Goal: Task Accomplishment & Management: Use online tool/utility

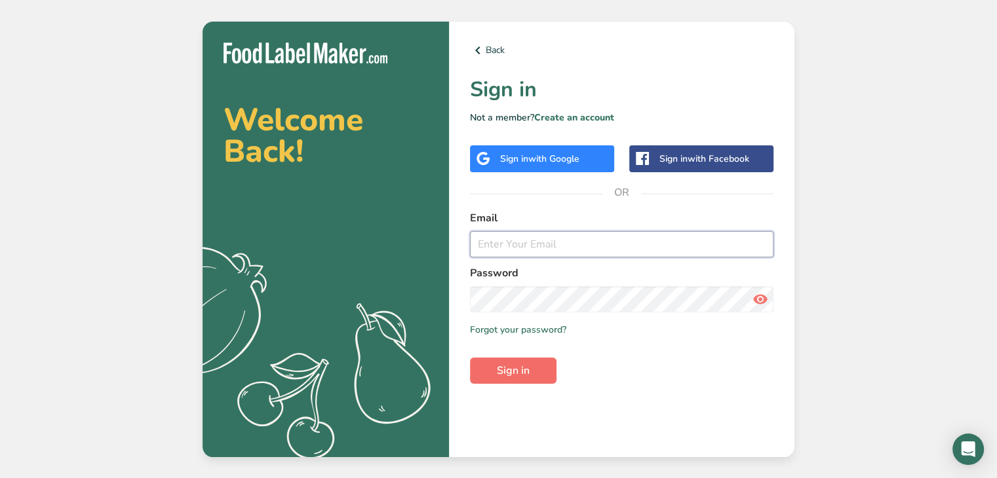
type input "[EMAIL_ADDRESS][DOMAIN_NAME]"
click at [522, 374] on span "Sign in" at bounding box center [513, 371] width 33 height 16
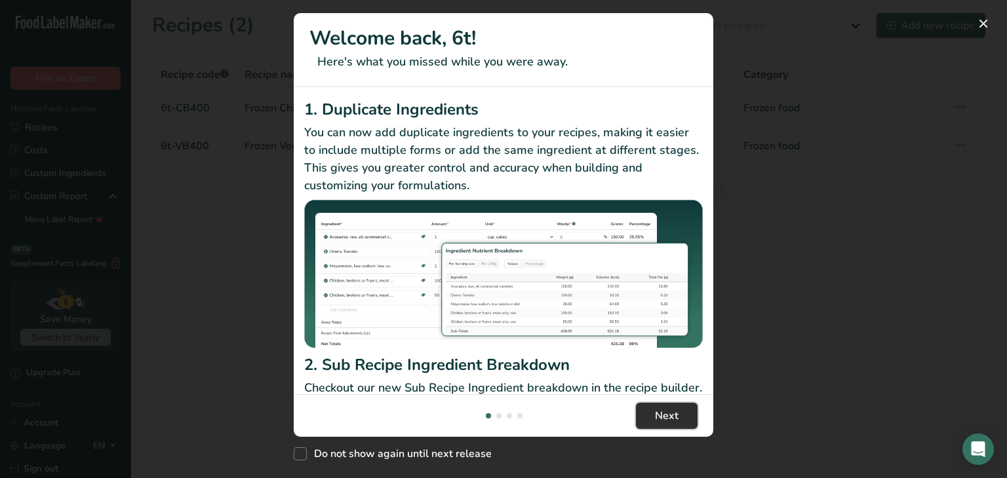
click at [663, 408] on span "Next" at bounding box center [667, 416] width 24 height 16
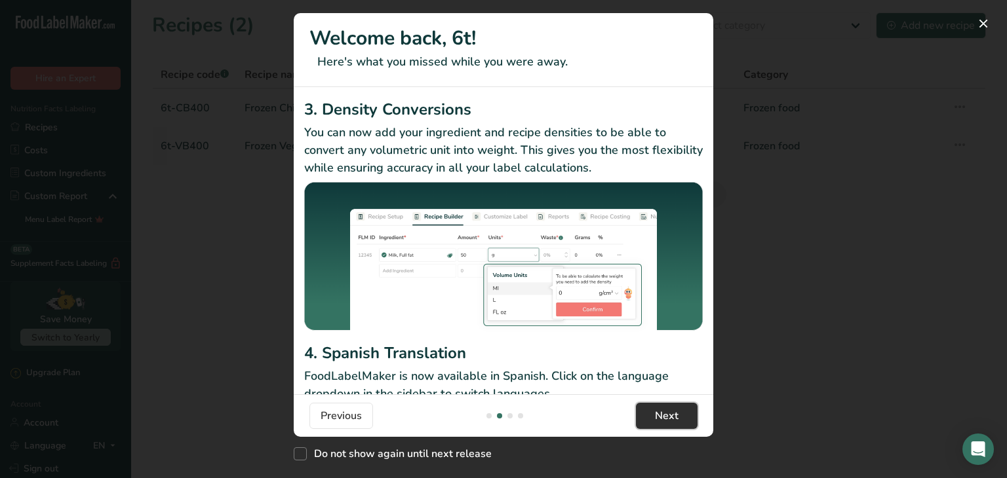
click at [663, 408] on span "Next" at bounding box center [667, 416] width 24 height 16
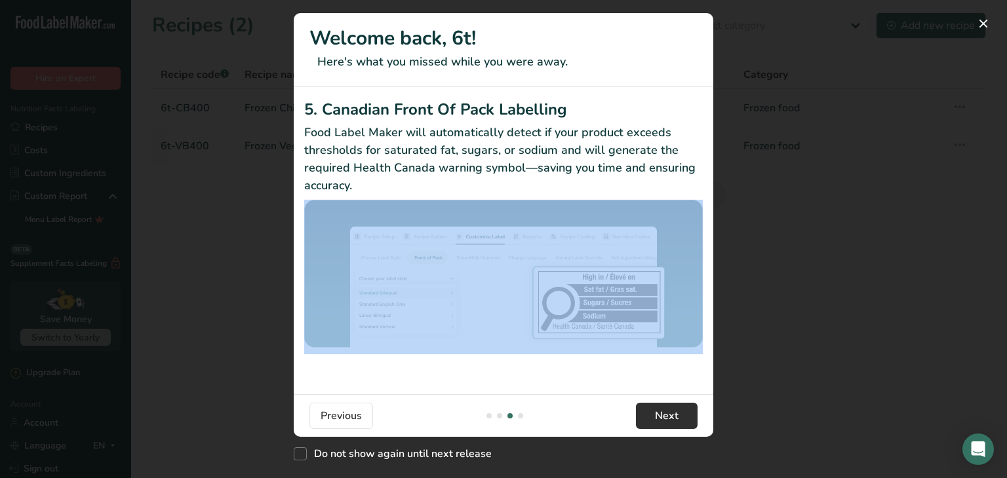
click at [663, 380] on div "5. Canadian Front Of Pack Labelling Food Label Maker will automatically detect …" at bounding box center [503, 240] width 419 height 307
click at [663, 414] on span "Next" at bounding box center [667, 416] width 24 height 16
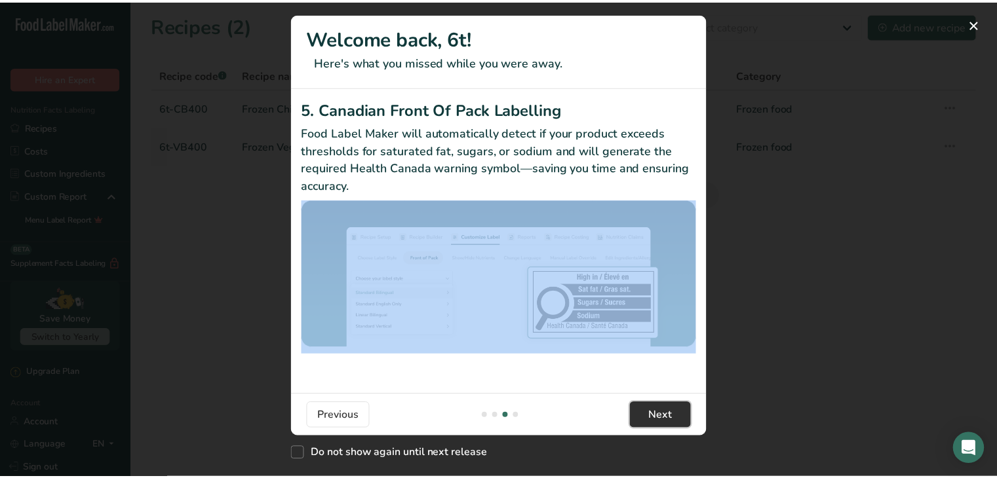
scroll to position [0, 1248]
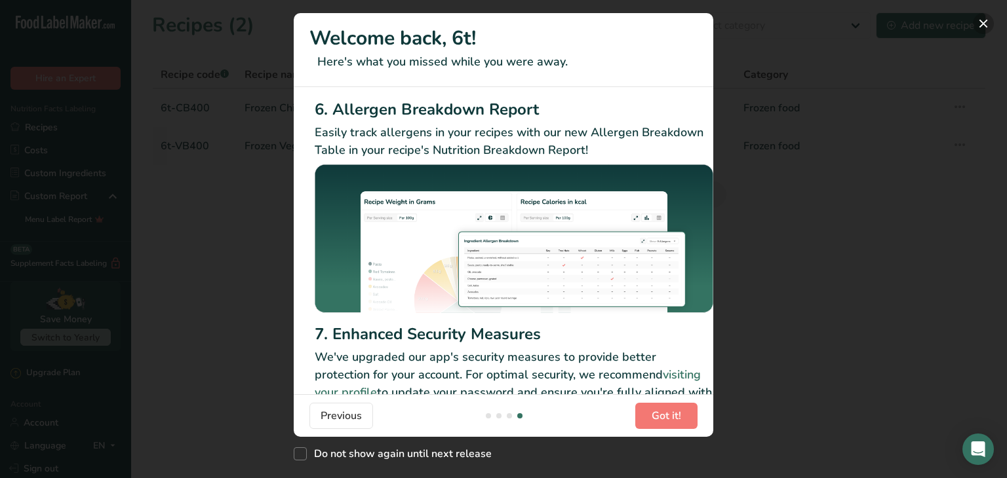
click at [978, 24] on button "New Features" at bounding box center [983, 23] width 21 height 21
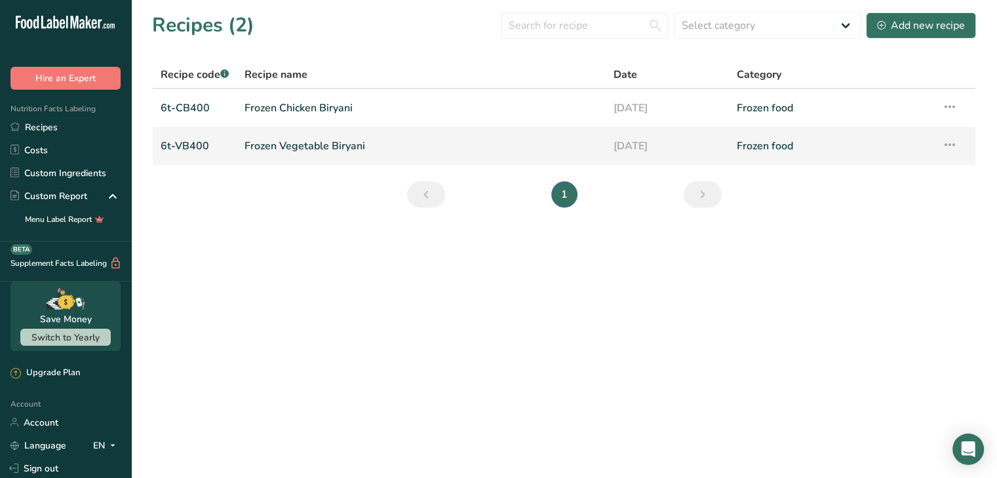
click at [752, 145] on link "Frozen food" at bounding box center [831, 146] width 189 height 28
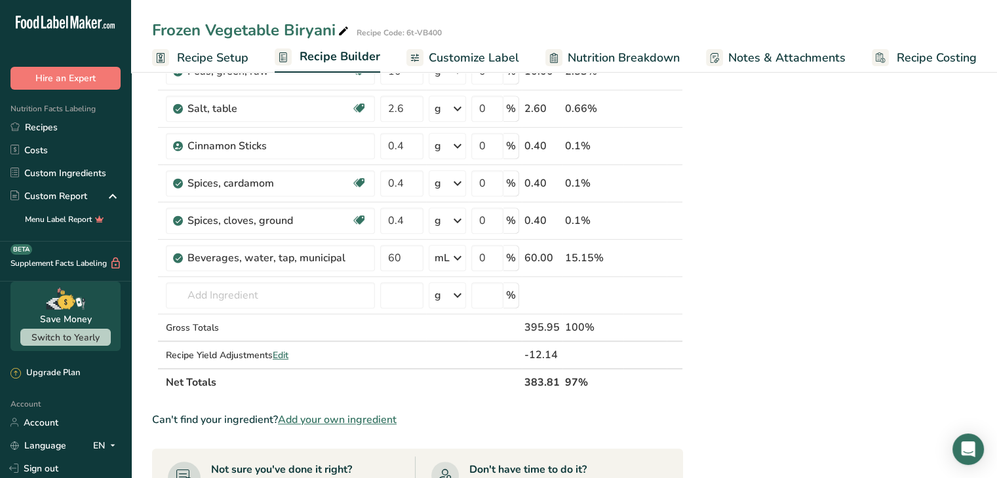
scroll to position [643, 0]
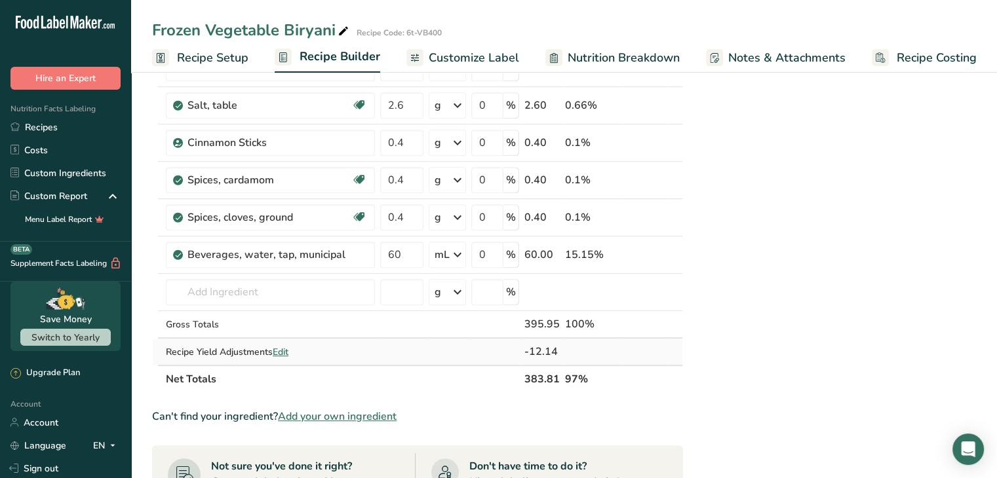
click at [281, 348] on span "Edit" at bounding box center [281, 352] width 16 height 12
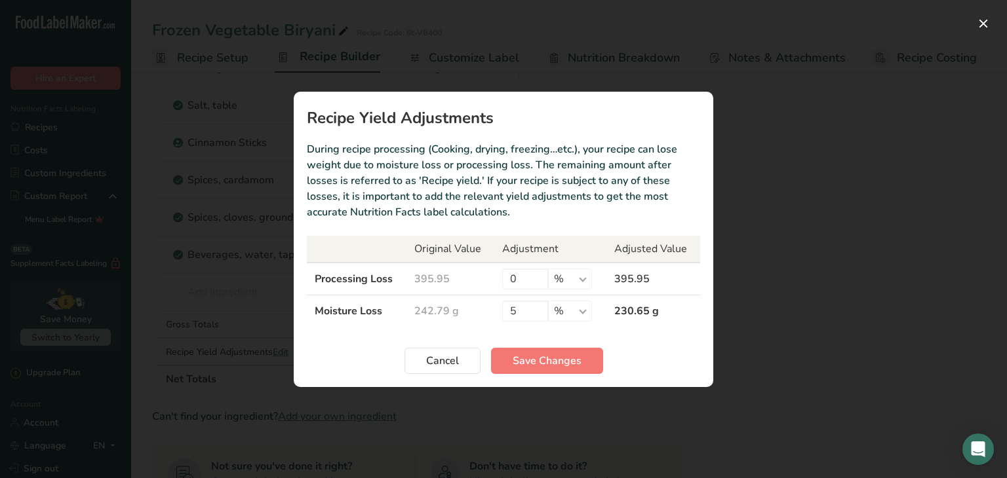
click at [846, 277] on div "Recipe yield modal" at bounding box center [503, 239] width 1007 height 478
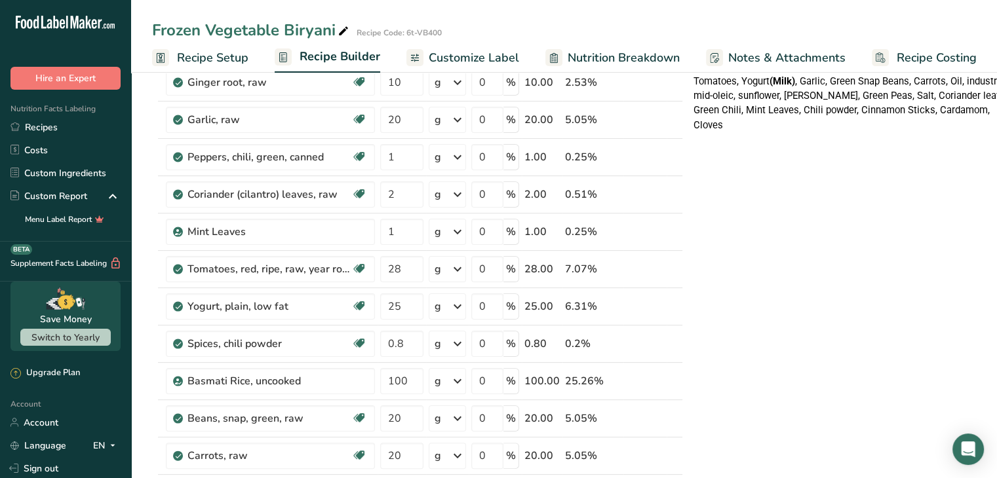
scroll to position [0, 0]
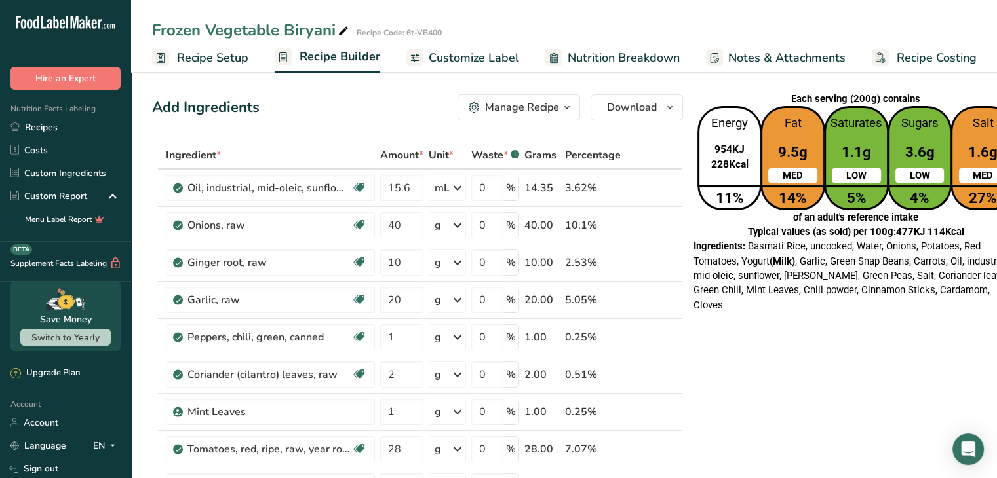
click at [473, 62] on span "Customize Label" at bounding box center [474, 58] width 90 height 18
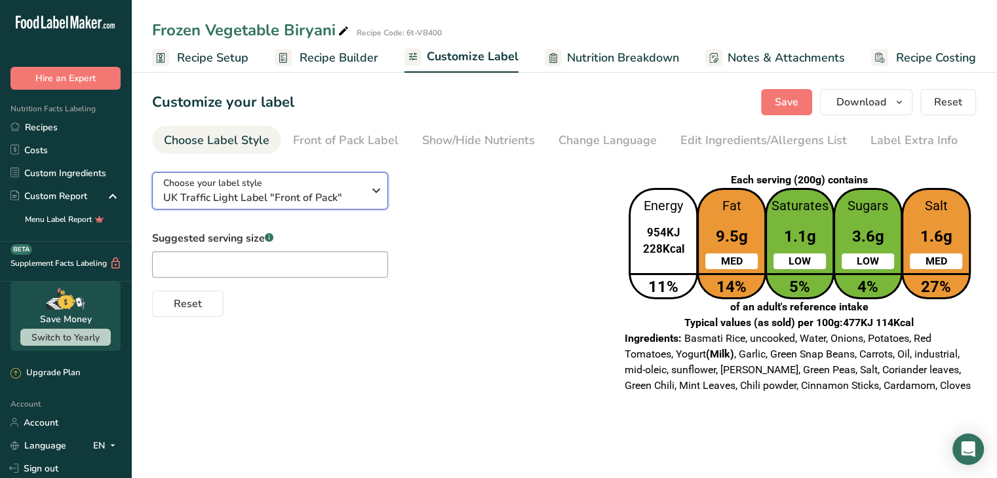
click at [309, 198] on span "UK Traffic Light Label "Front of Pack"" at bounding box center [263, 198] width 200 height 16
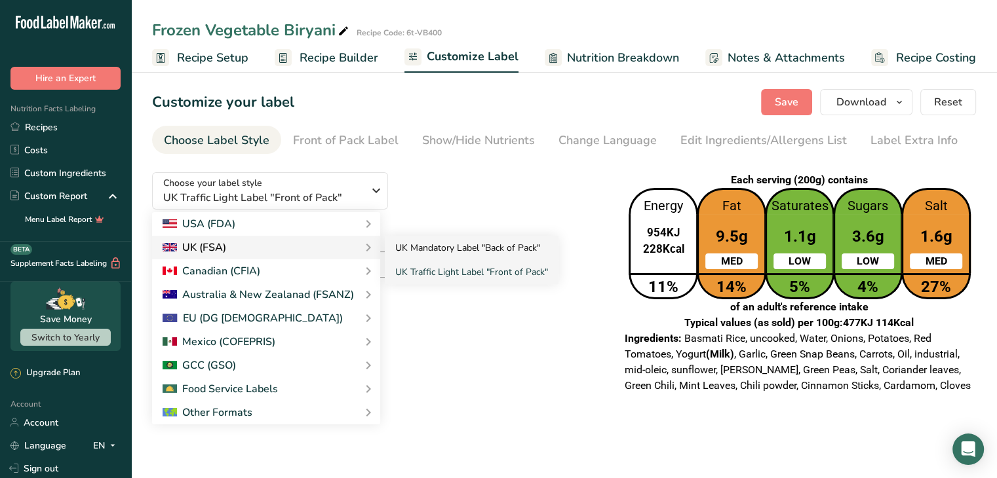
click at [435, 244] on link "UK Mandatory Label "Back of Pack"" at bounding box center [472, 248] width 174 height 24
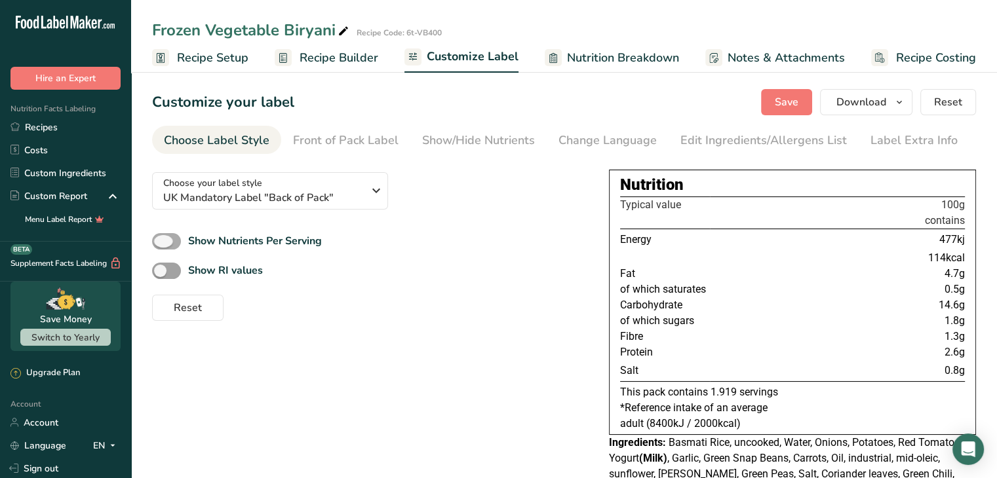
click at [174, 240] on span at bounding box center [166, 241] width 29 height 16
click at [161, 240] on input "Show Nutrients Per Serving" at bounding box center [156, 241] width 9 height 9
checkbox input "true"
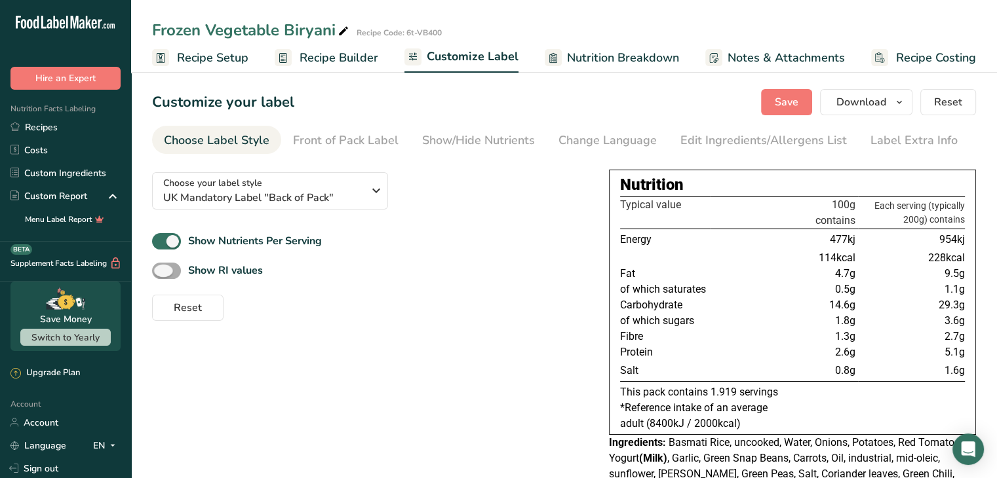
click at [174, 269] on span at bounding box center [166, 271] width 29 height 16
click at [161, 269] on input "Show RI values" at bounding box center [156, 271] width 9 height 9
checkbox input "true"
